Goal: Task Accomplishment & Management: Use online tool/utility

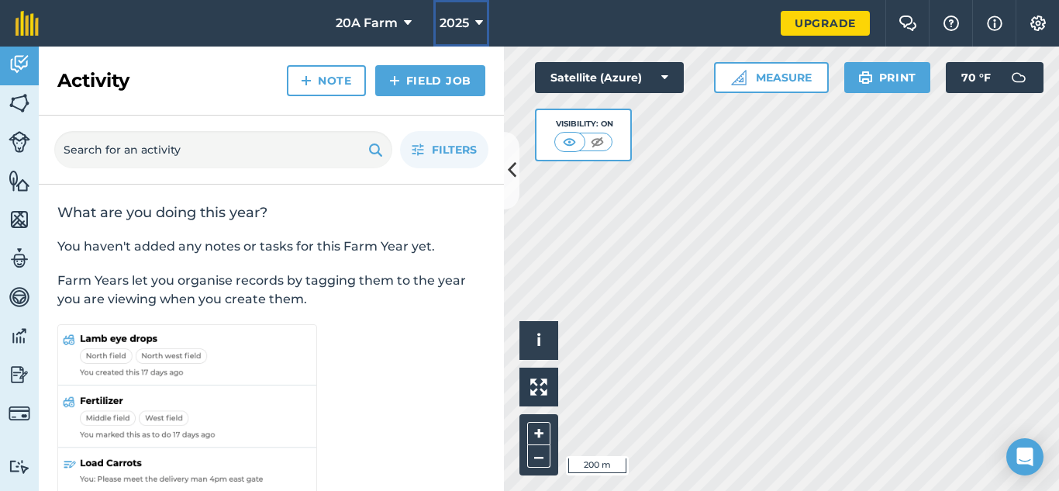
click at [475, 32] on icon at bounding box center [479, 23] width 8 height 19
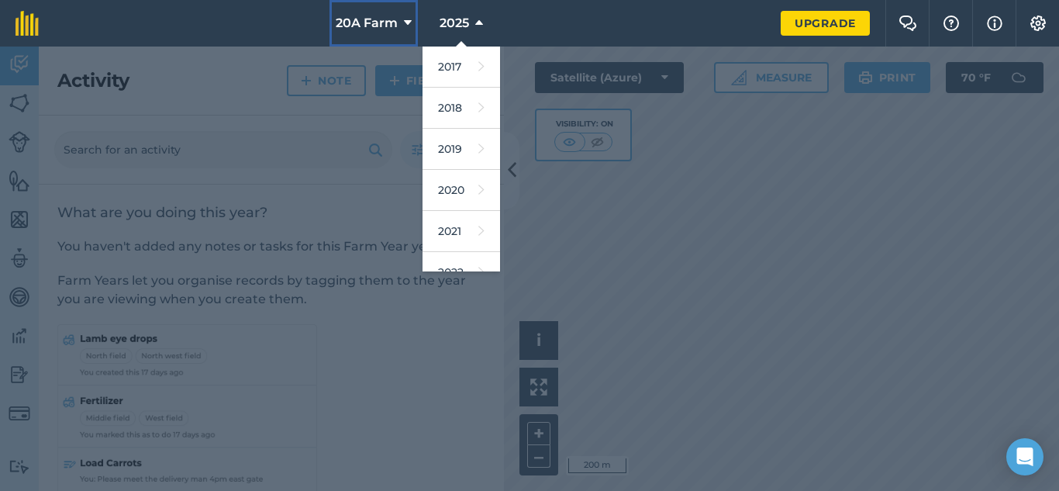
click at [393, 9] on button "20A Farm" at bounding box center [374, 23] width 88 height 47
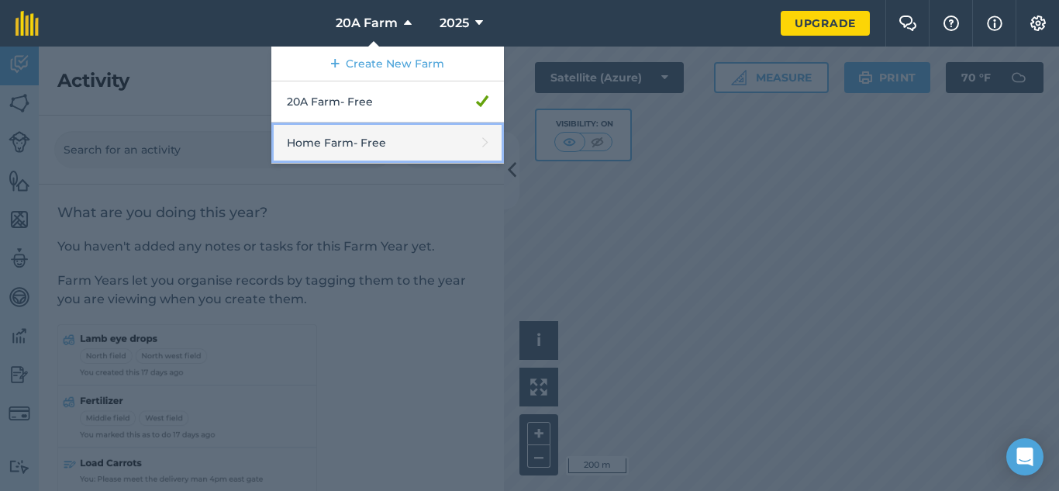
click at [387, 124] on link "Home Farm - Free" at bounding box center [387, 143] width 233 height 41
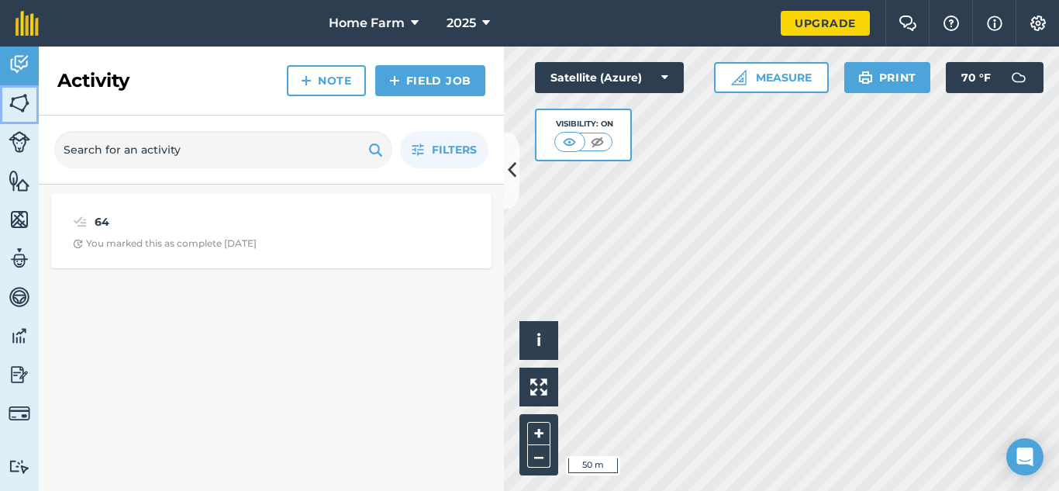
click at [15, 108] on img at bounding box center [20, 102] width 22 height 23
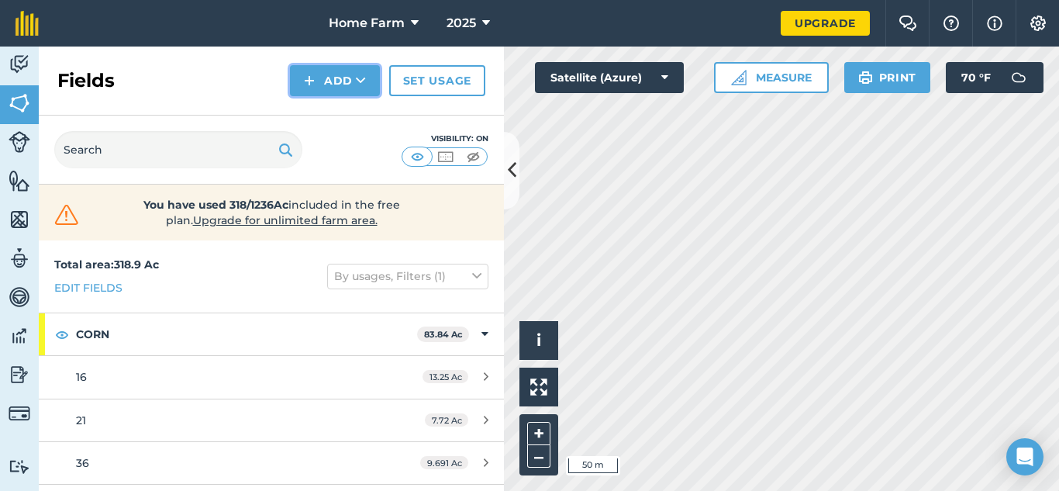
click at [330, 94] on button "Add" at bounding box center [335, 80] width 90 height 31
click at [330, 115] on link "Draw" at bounding box center [334, 115] width 85 height 34
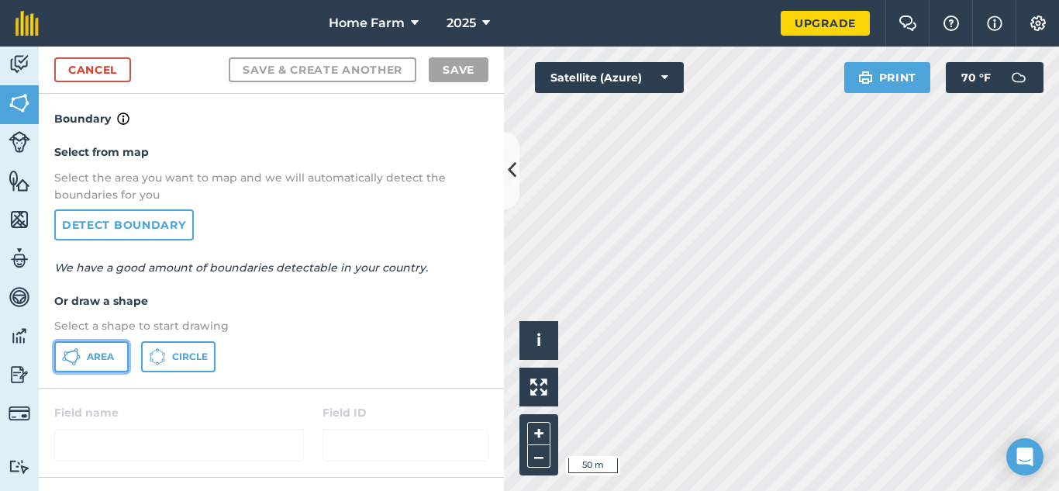
click at [116, 352] on button "Area" at bounding box center [91, 356] width 74 height 31
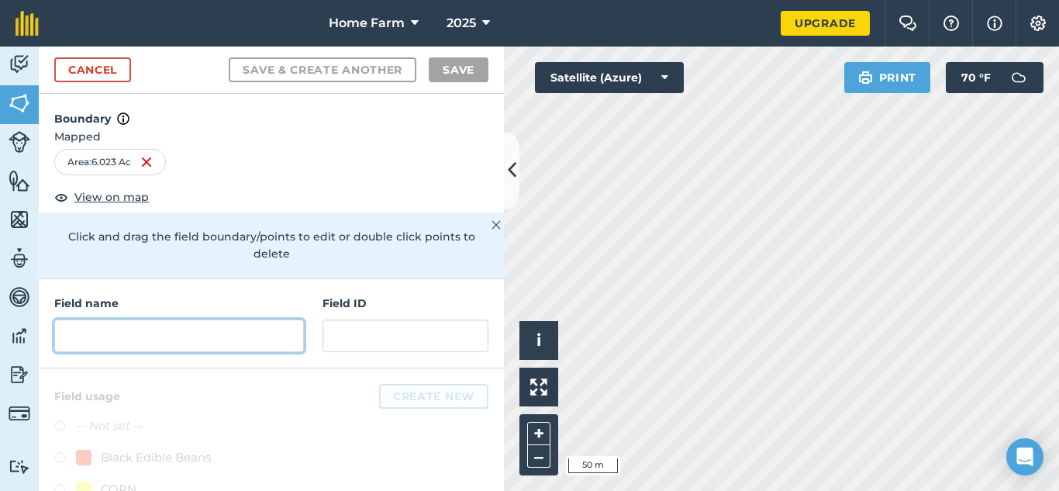
click at [153, 345] on input "text" at bounding box center [179, 335] width 250 height 33
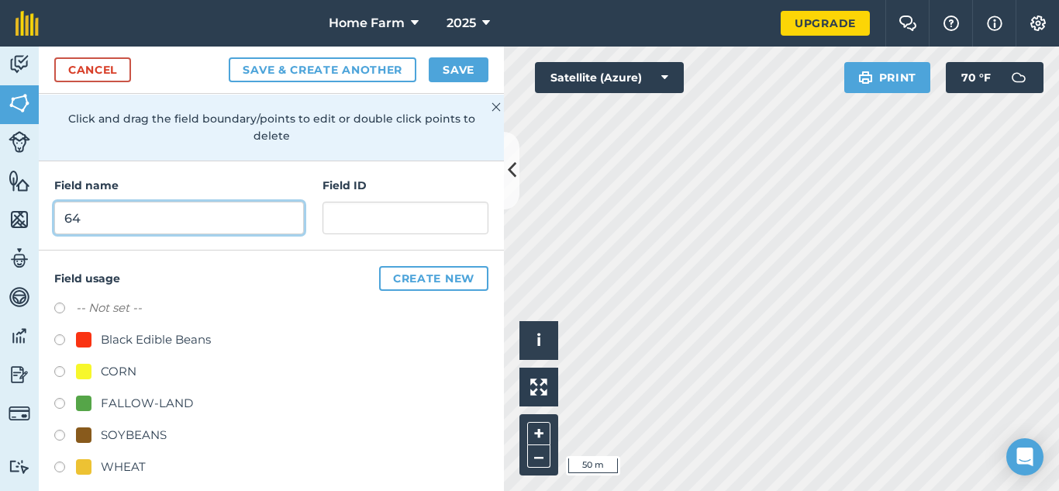
scroll to position [119, 0]
type input "64"
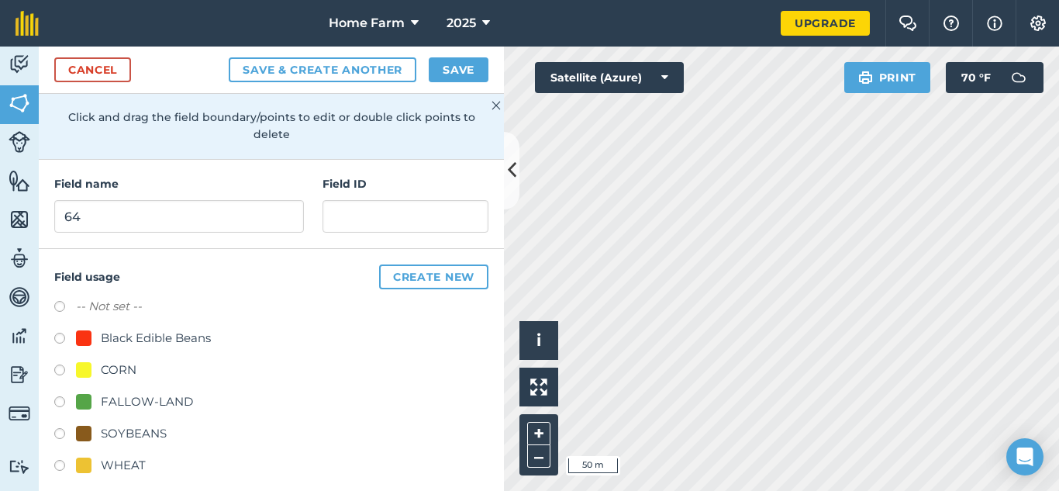
click at [63, 403] on label at bounding box center [65, 404] width 22 height 16
radio input "true"
click at [433, 271] on button "Create new" at bounding box center [433, 276] width 109 height 25
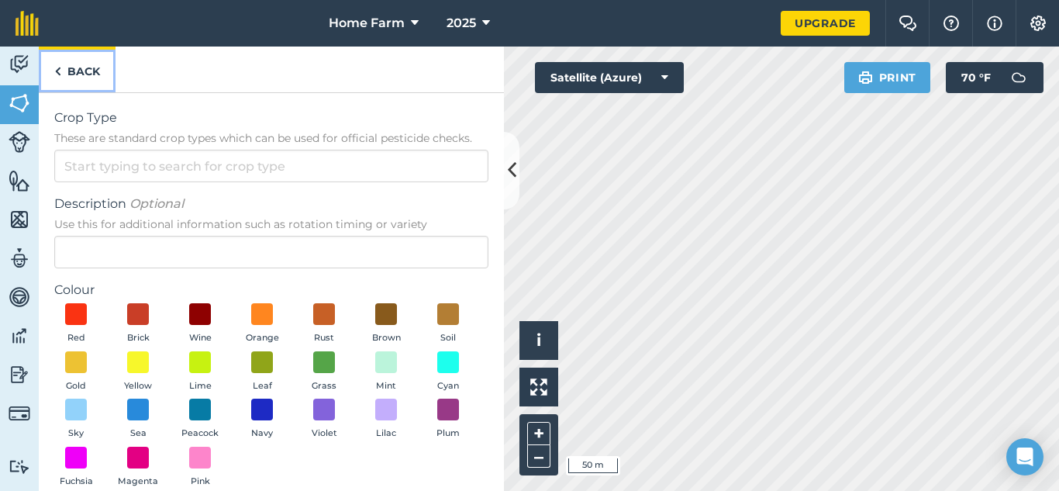
click at [78, 78] on link "Back" at bounding box center [77, 70] width 77 height 46
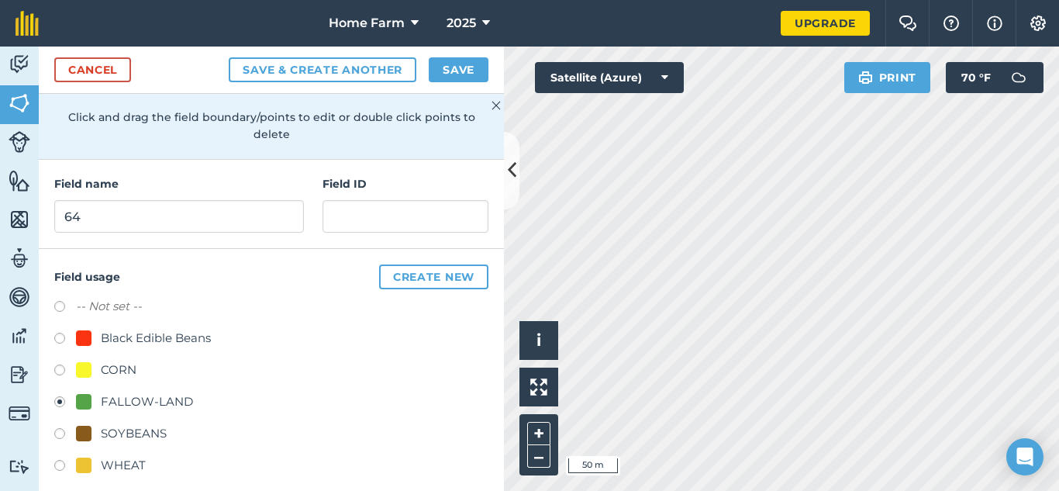
scroll to position [133, 0]
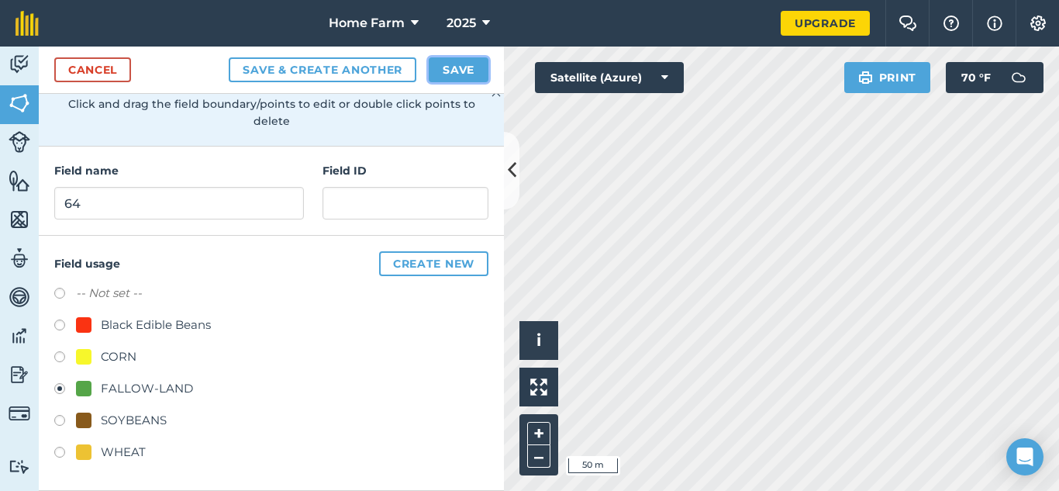
click at [452, 60] on button "Save" at bounding box center [459, 69] width 60 height 25
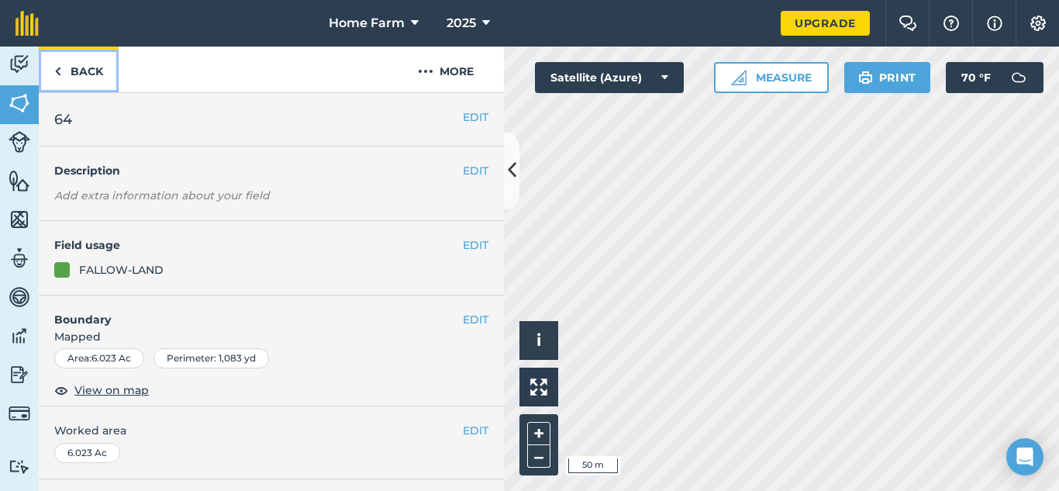
click at [62, 71] on link "Back" at bounding box center [79, 70] width 80 height 46
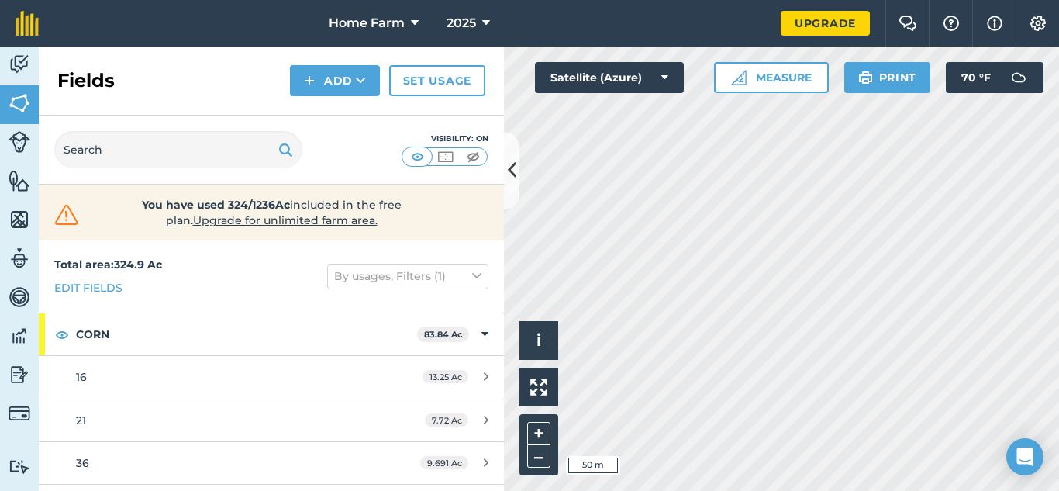
click at [533, 25] on nav "Home Farm 2025" at bounding box center [417, 23] width 727 height 47
click at [511, 163] on icon at bounding box center [512, 170] width 9 height 27
